Goal: Task Accomplishment & Management: Use online tool/utility

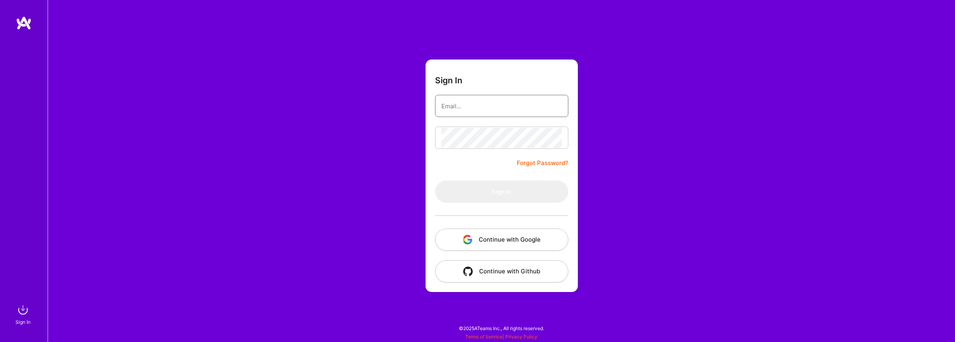
type input "[EMAIL_ADDRESS][DOMAIN_NAME]"
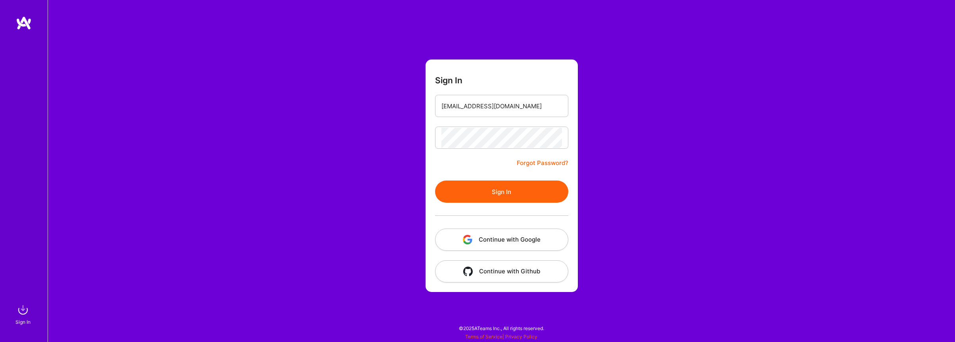
click at [477, 165] on form "Sign In [EMAIL_ADDRESS][DOMAIN_NAME] Forgot Password? Sign In Continue with Goo…" at bounding box center [501, 175] width 152 height 232
click at [484, 187] on button "Sign In" at bounding box center [501, 191] width 133 height 22
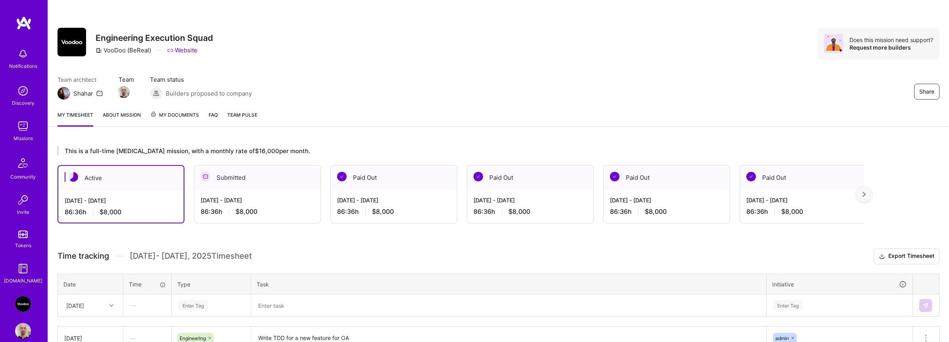
scroll to position [68, 0]
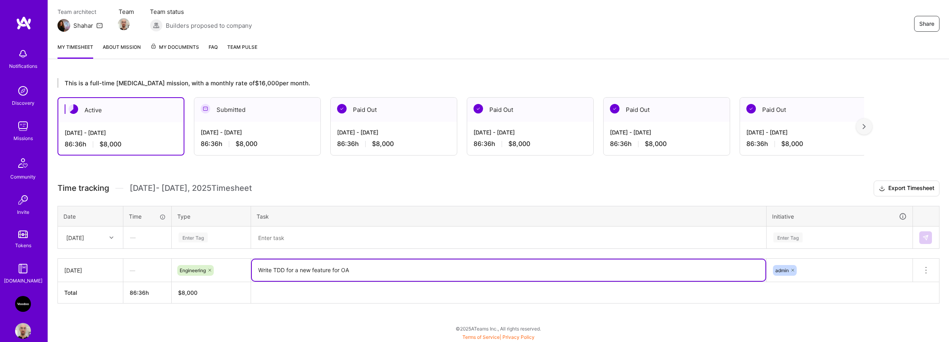
click at [279, 268] on textarea "Write TDD for a new feature for OA" at bounding box center [509, 269] width 514 height 21
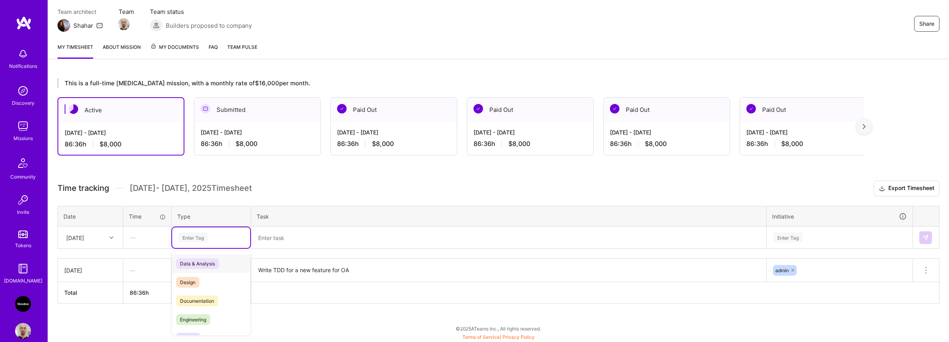
click at [205, 238] on div "Enter Tag" at bounding box center [192, 237] width 29 height 12
drag, startPoint x: 203, startPoint y: 314, endPoint x: 228, endPoint y: 300, distance: 28.6
click at [203, 314] on span "Engineering" at bounding box center [193, 319] width 34 height 11
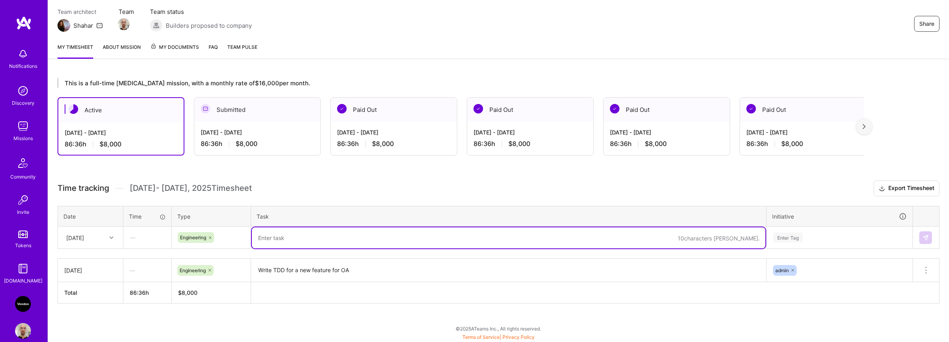
click at [295, 239] on textarea at bounding box center [509, 237] width 514 height 21
paste textarea "Write TDD for a new feature for OA"
type textarea "Write TDD for a new feature for OA"
click at [792, 238] on div "Enter Tag" at bounding box center [787, 237] width 29 height 12
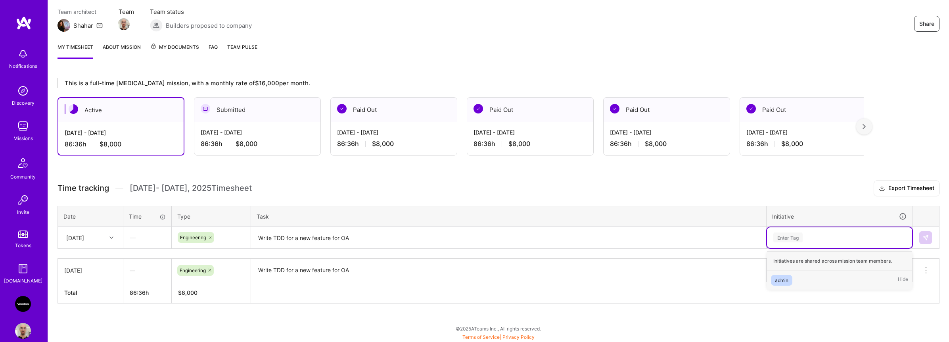
click at [788, 276] on div "admin" at bounding box center [781, 280] width 13 height 8
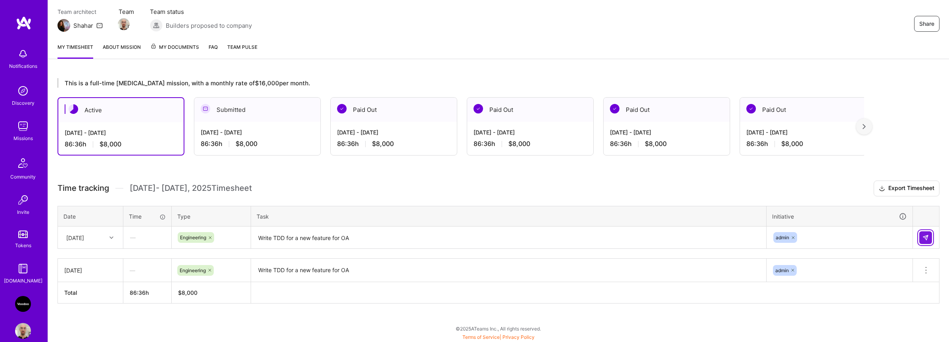
click at [922, 236] on img at bounding box center [925, 237] width 6 height 6
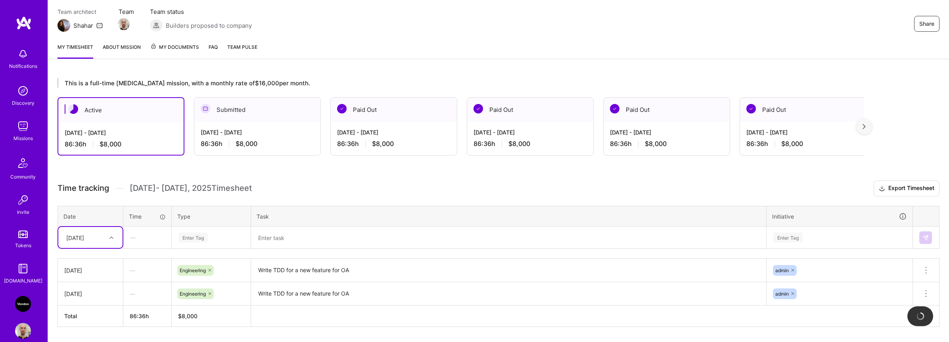
scroll to position [91, 0]
